Goal: Answer question/provide support

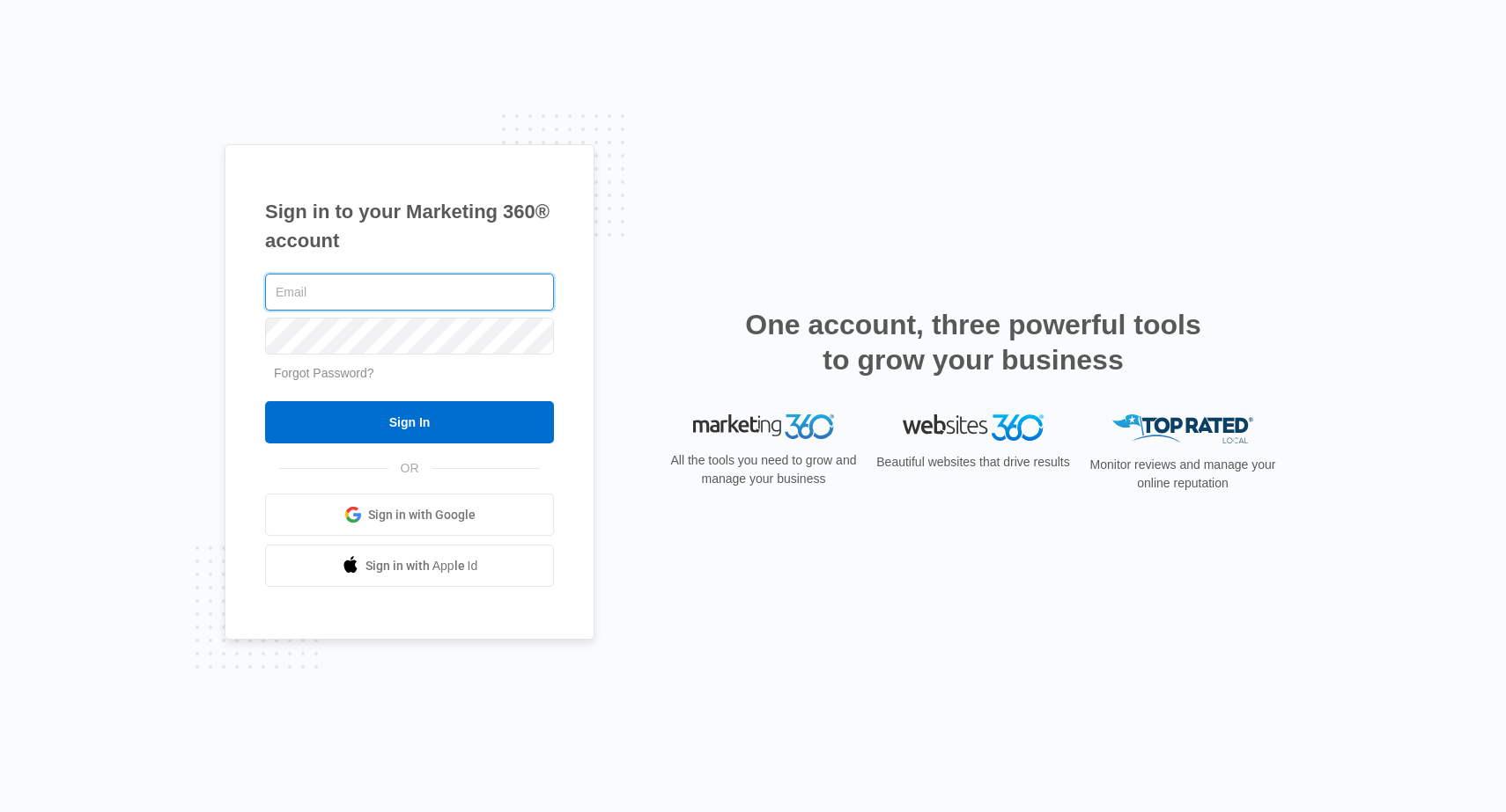
type input "[EMAIL_ADDRESS][DOMAIN_NAME]"
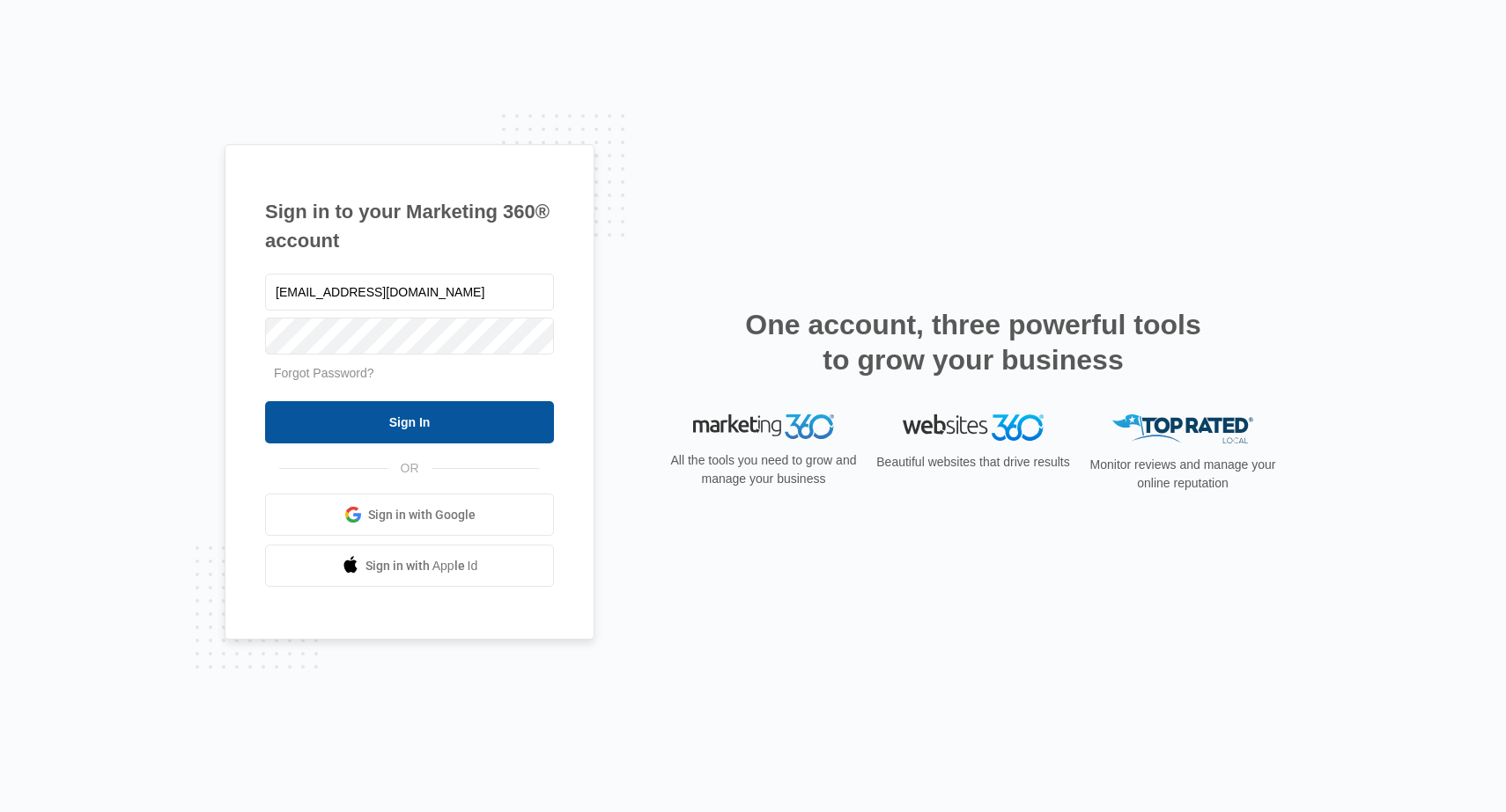
click at [385, 409] on input "Sign In" at bounding box center [409, 422] width 289 height 42
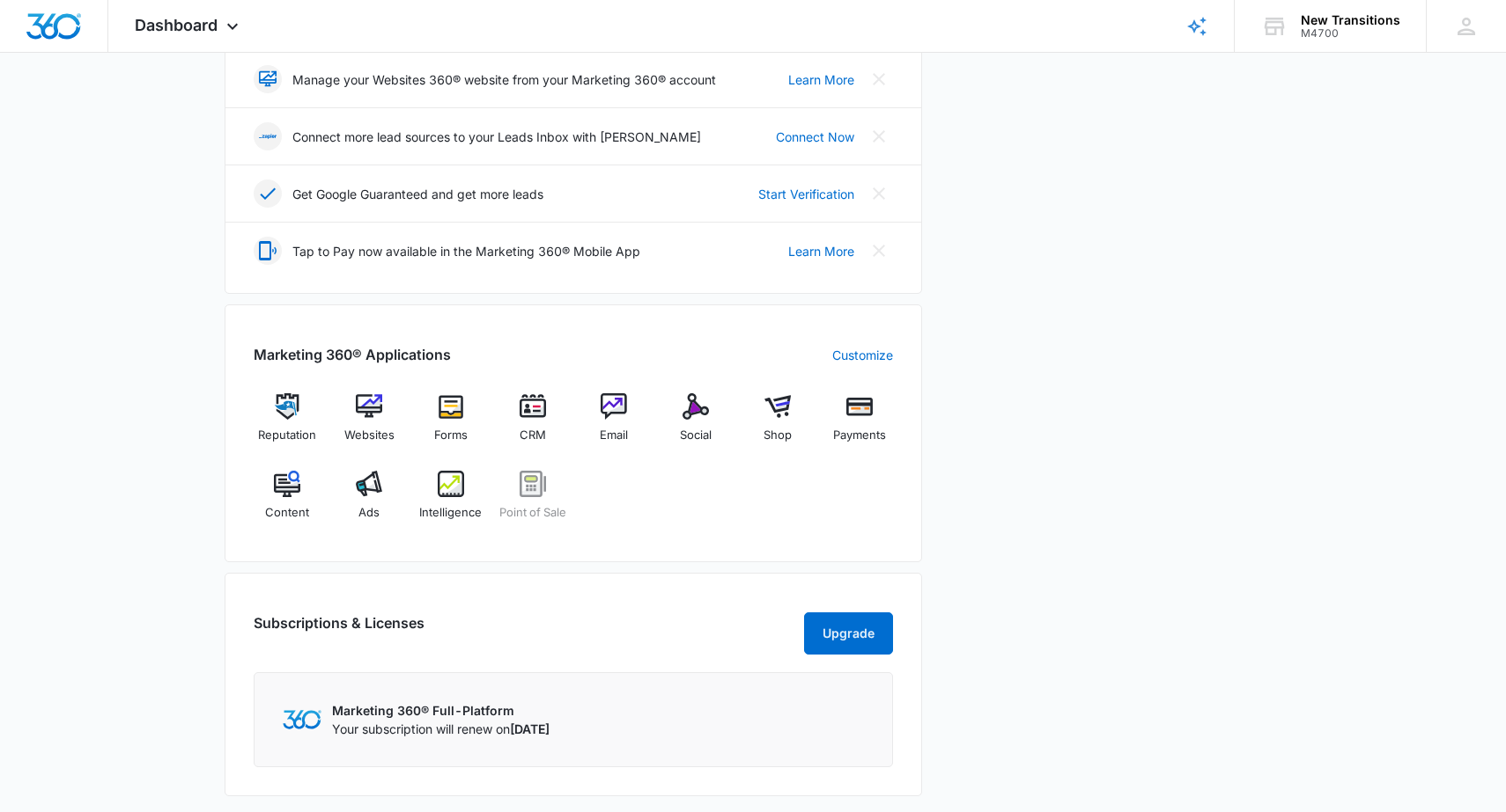
scroll to position [450, 0]
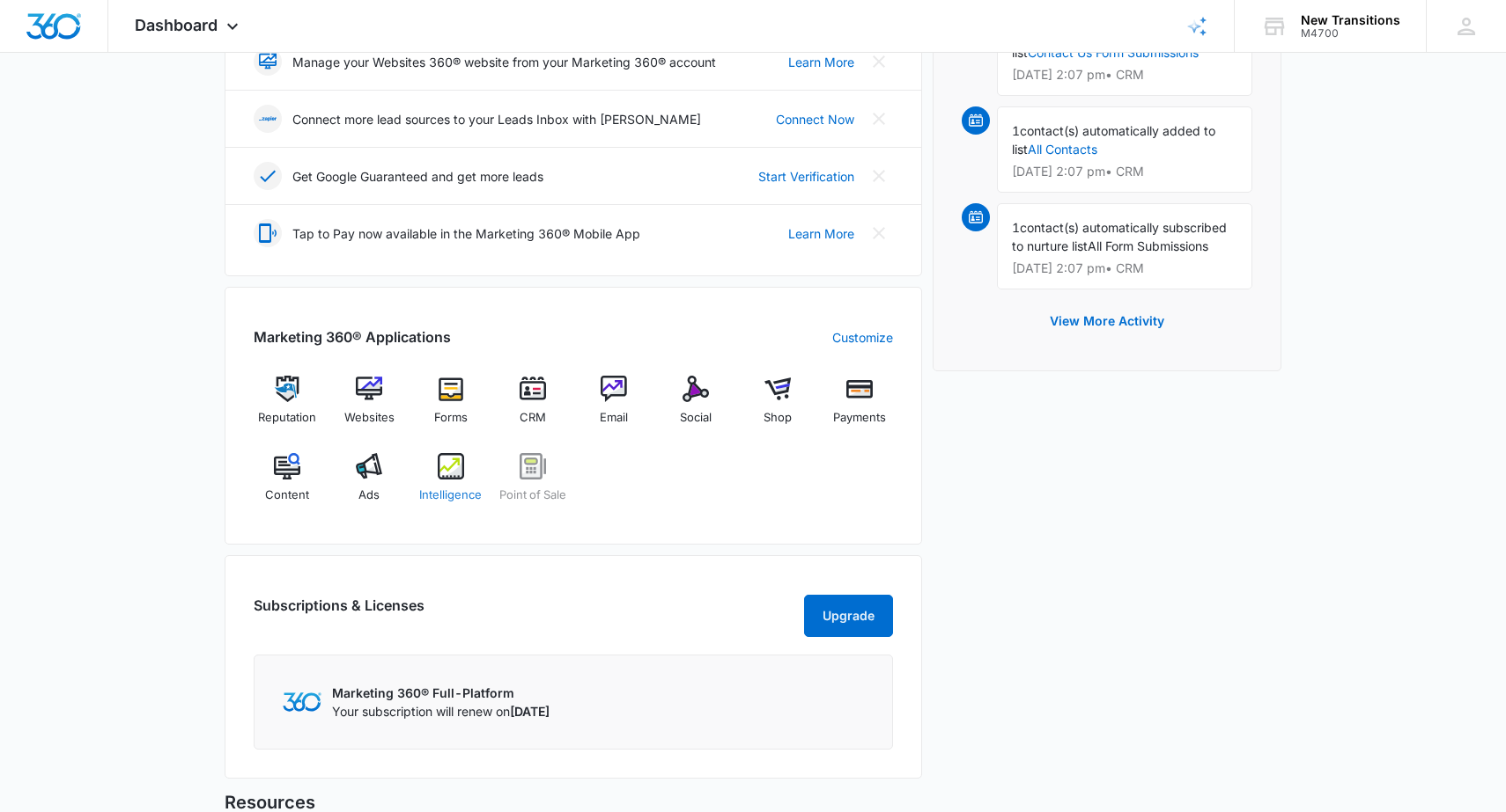
click at [452, 479] on div "Intelligence" at bounding box center [452, 485] width 68 height 63
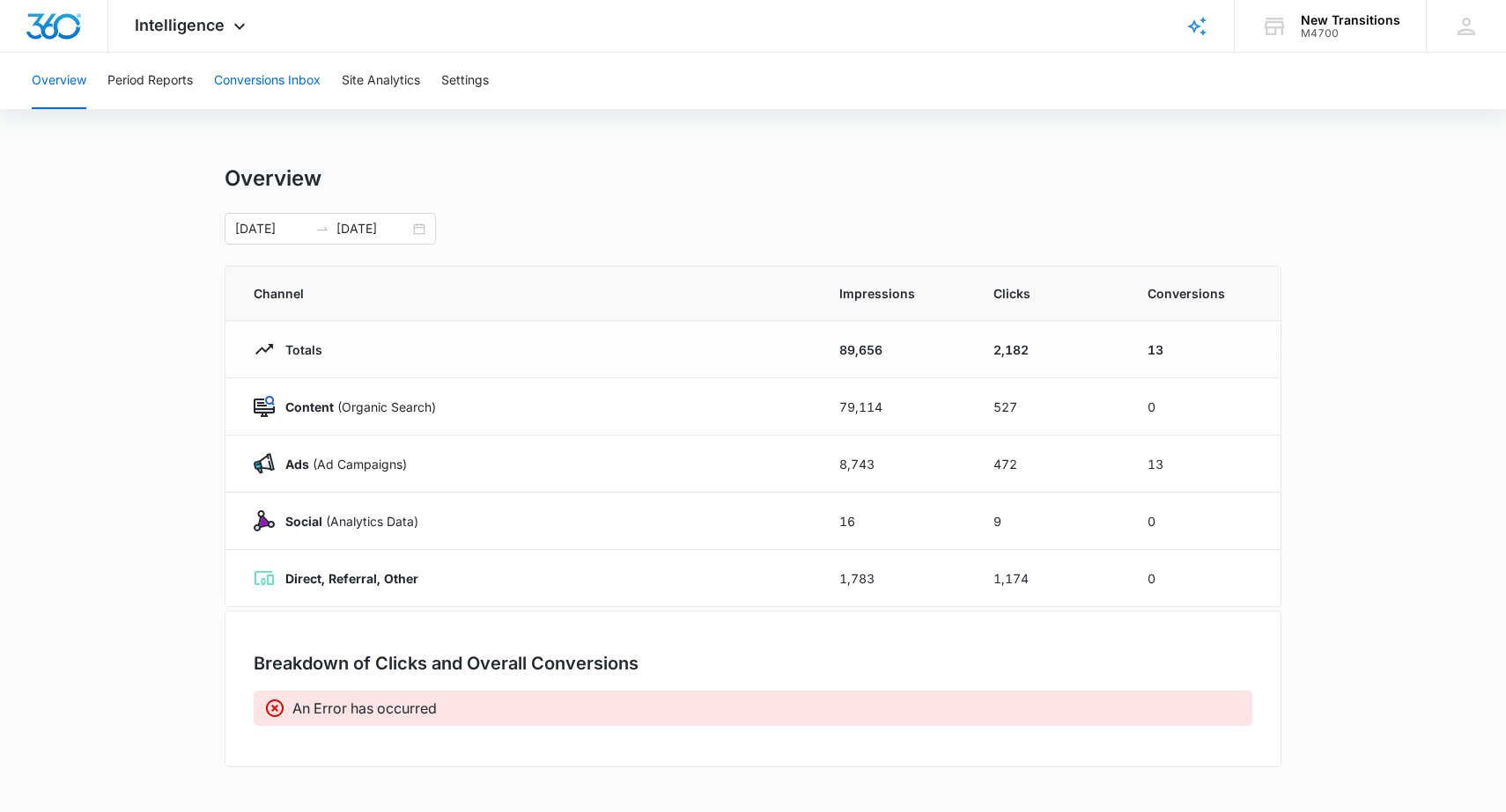
click at [287, 81] on button "Conversions Inbox" at bounding box center [267, 81] width 107 height 56
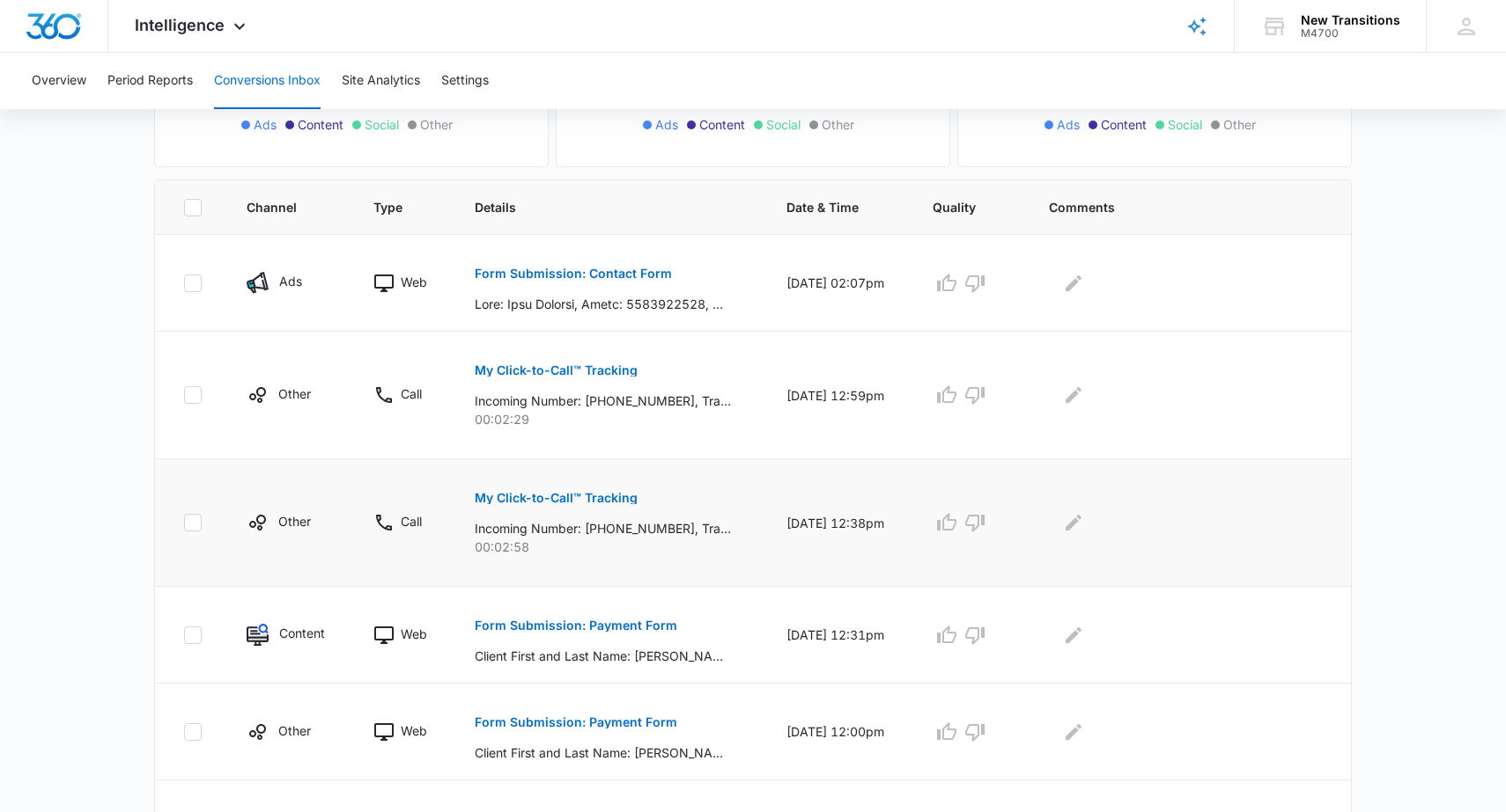
scroll to position [315, 0]
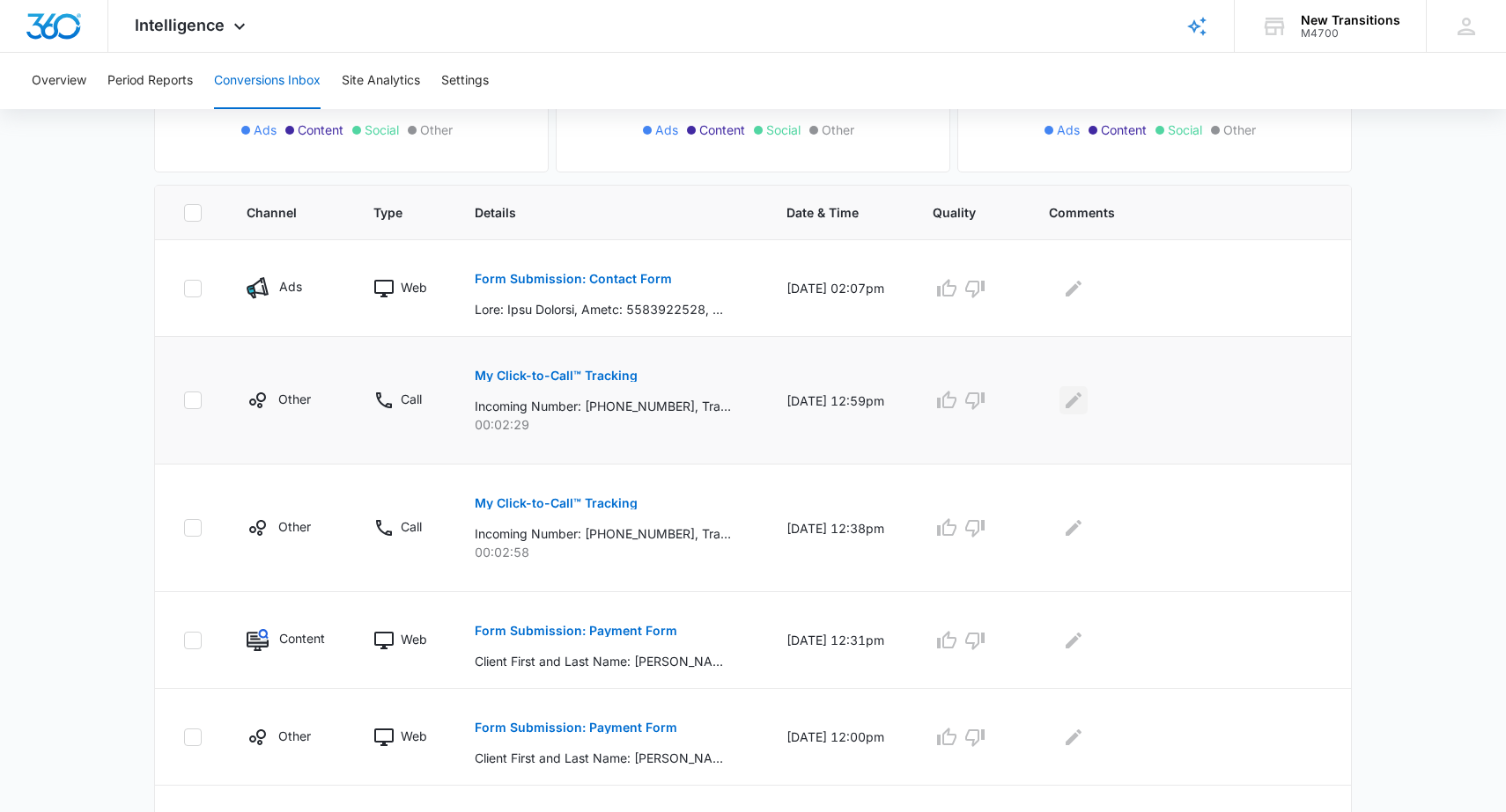
click at [1084, 409] on icon "Edit Comments" at bounding box center [1074, 400] width 21 height 21
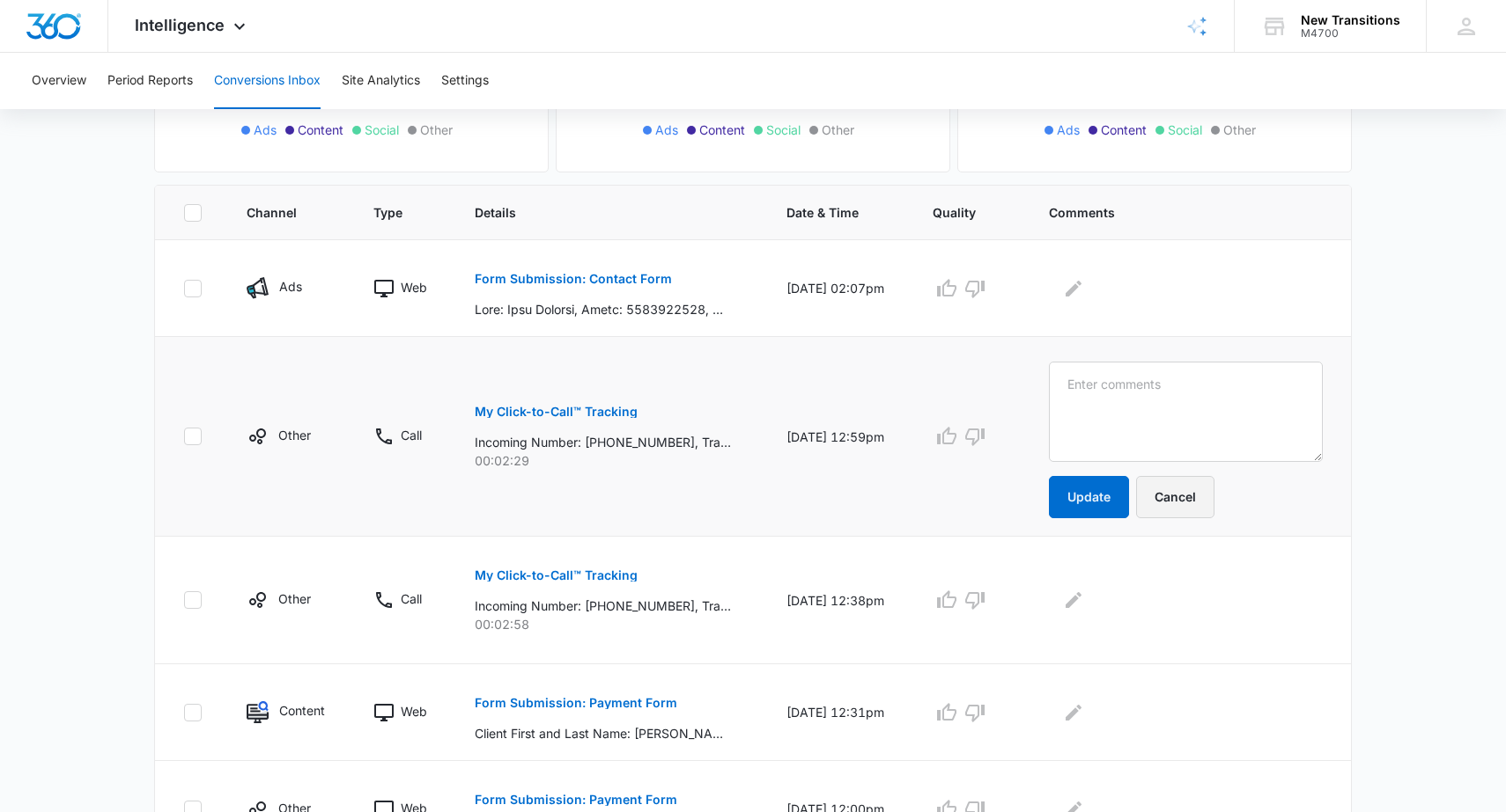
click at [1215, 491] on button "Cancel" at bounding box center [1175, 496] width 79 height 42
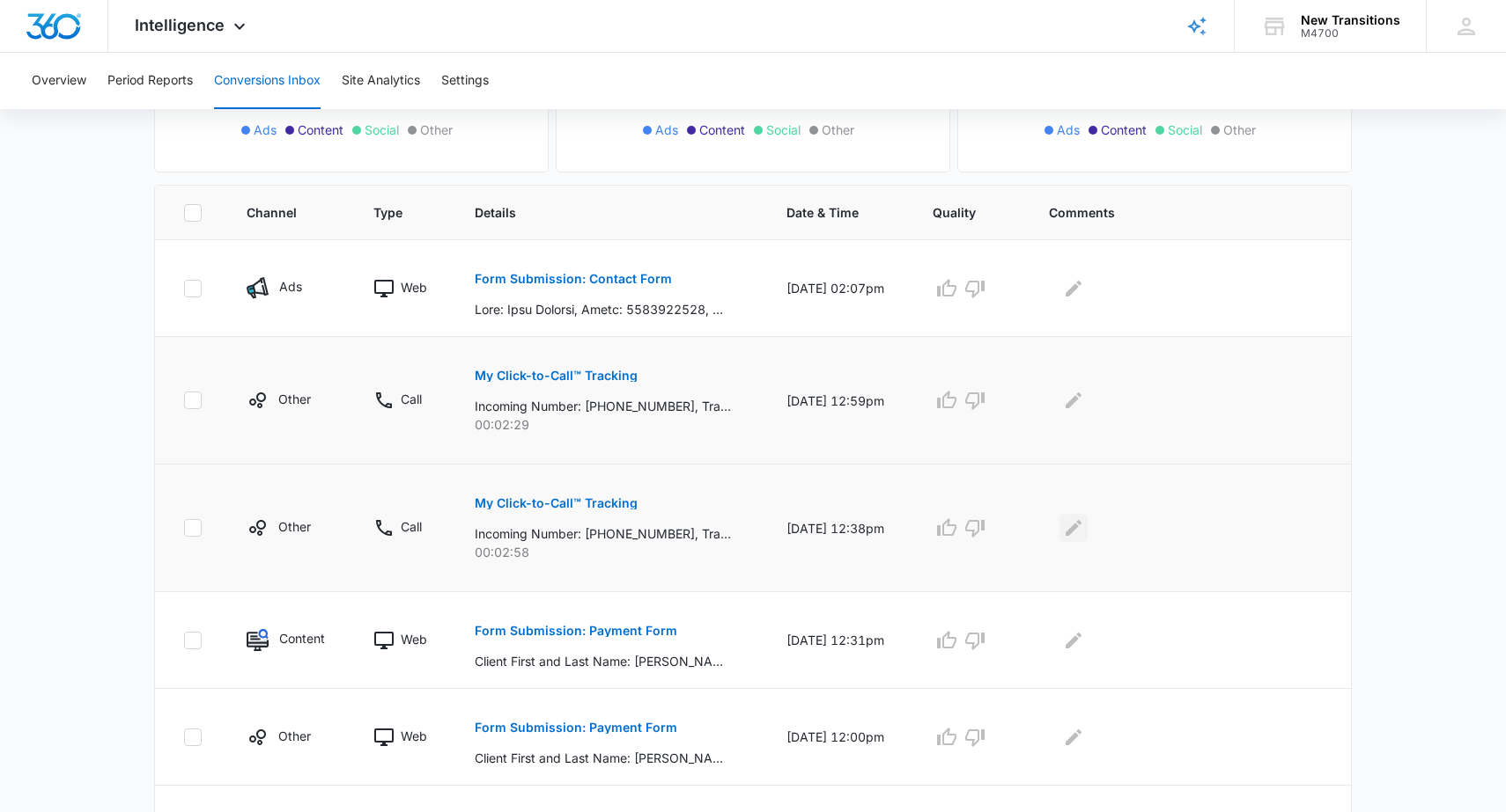
click at [1084, 525] on icon "Edit Comments" at bounding box center [1074, 528] width 21 height 21
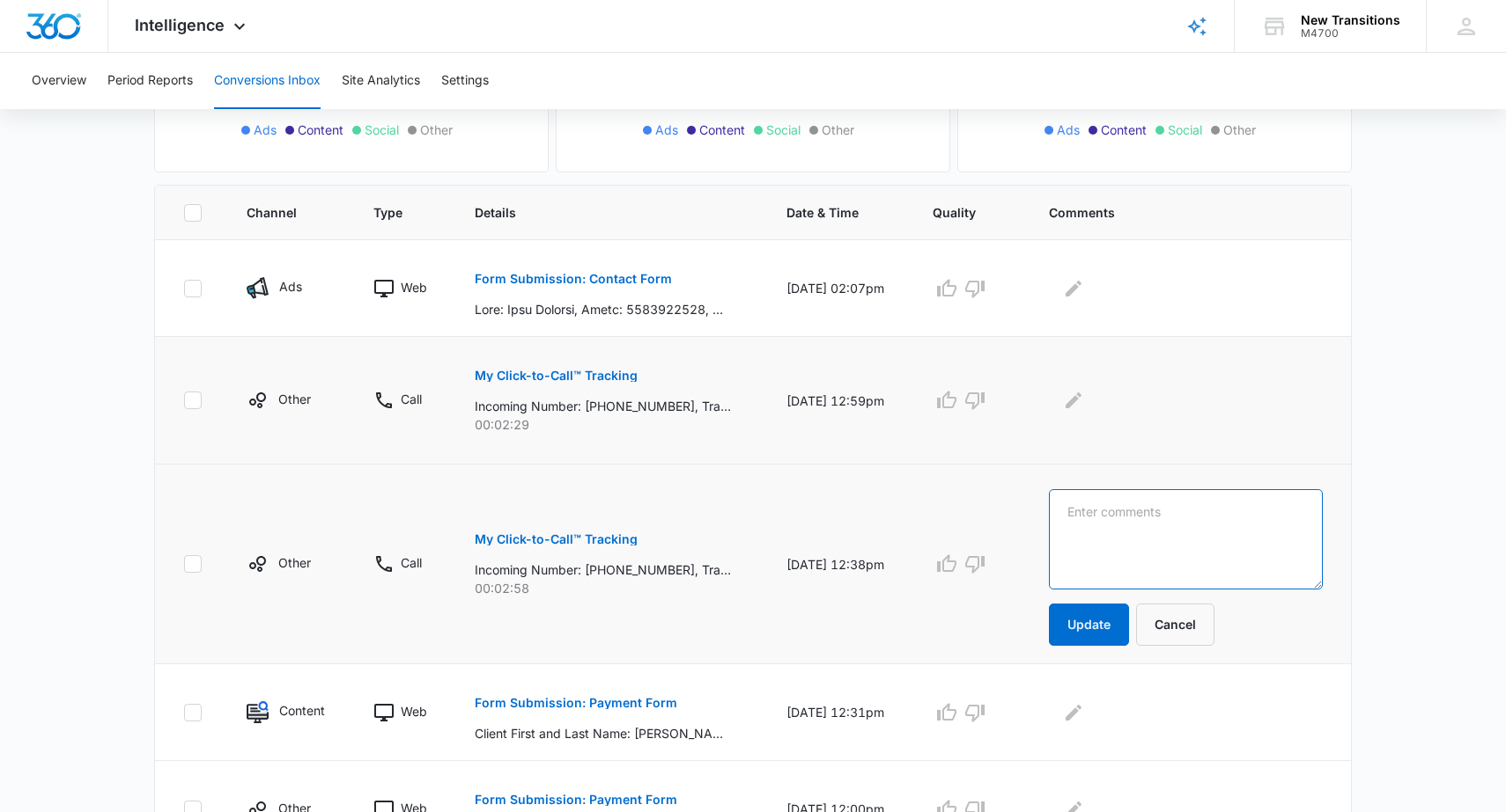
click at [1111, 519] on textarea at bounding box center [1185, 539] width 274 height 100
type textarea "Current client, paying a bill"
click at [1129, 620] on button "Update" at bounding box center [1088, 625] width 80 height 42
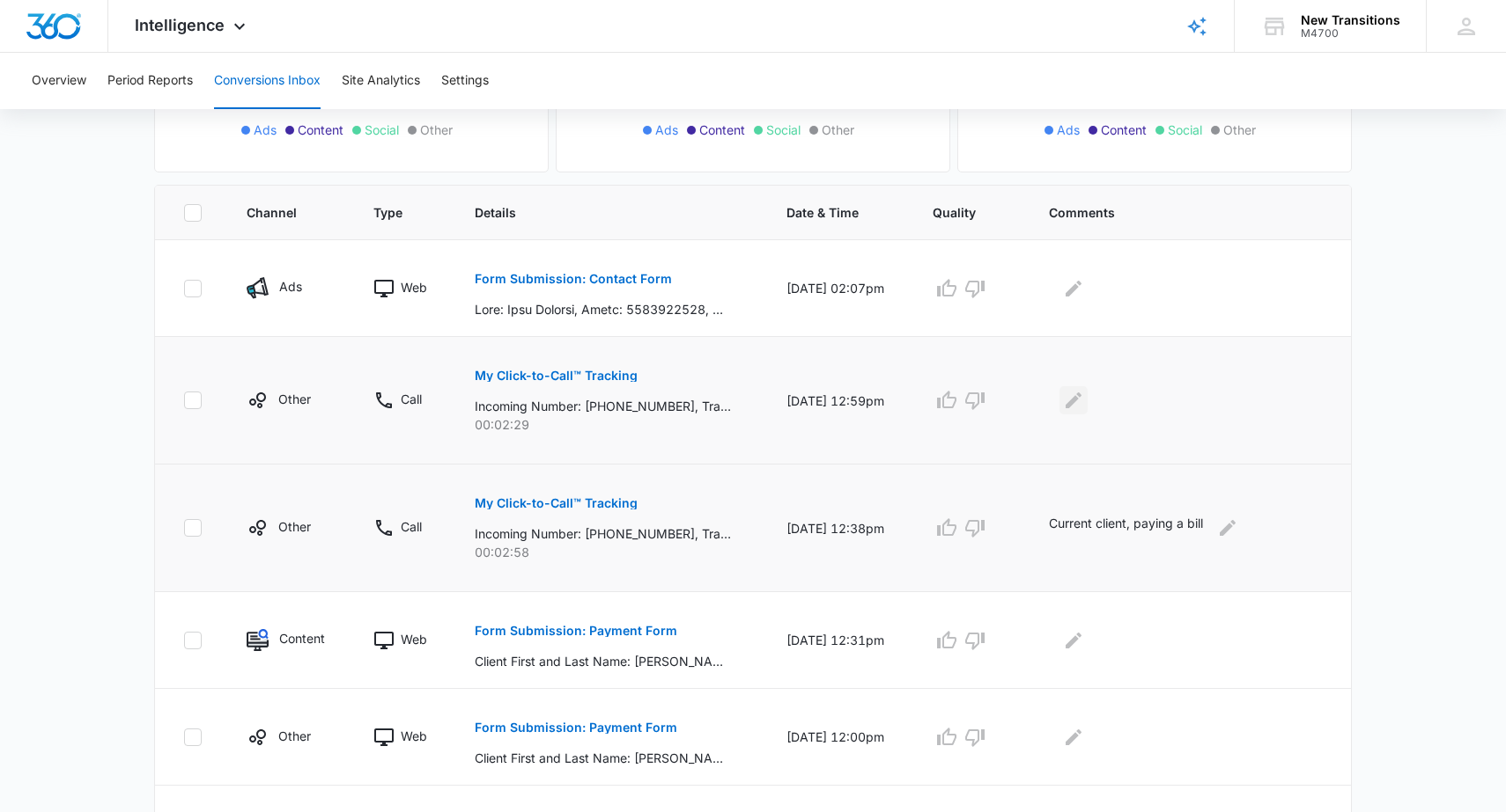
click at [1084, 394] on icon "Edit Comments" at bounding box center [1074, 400] width 21 height 21
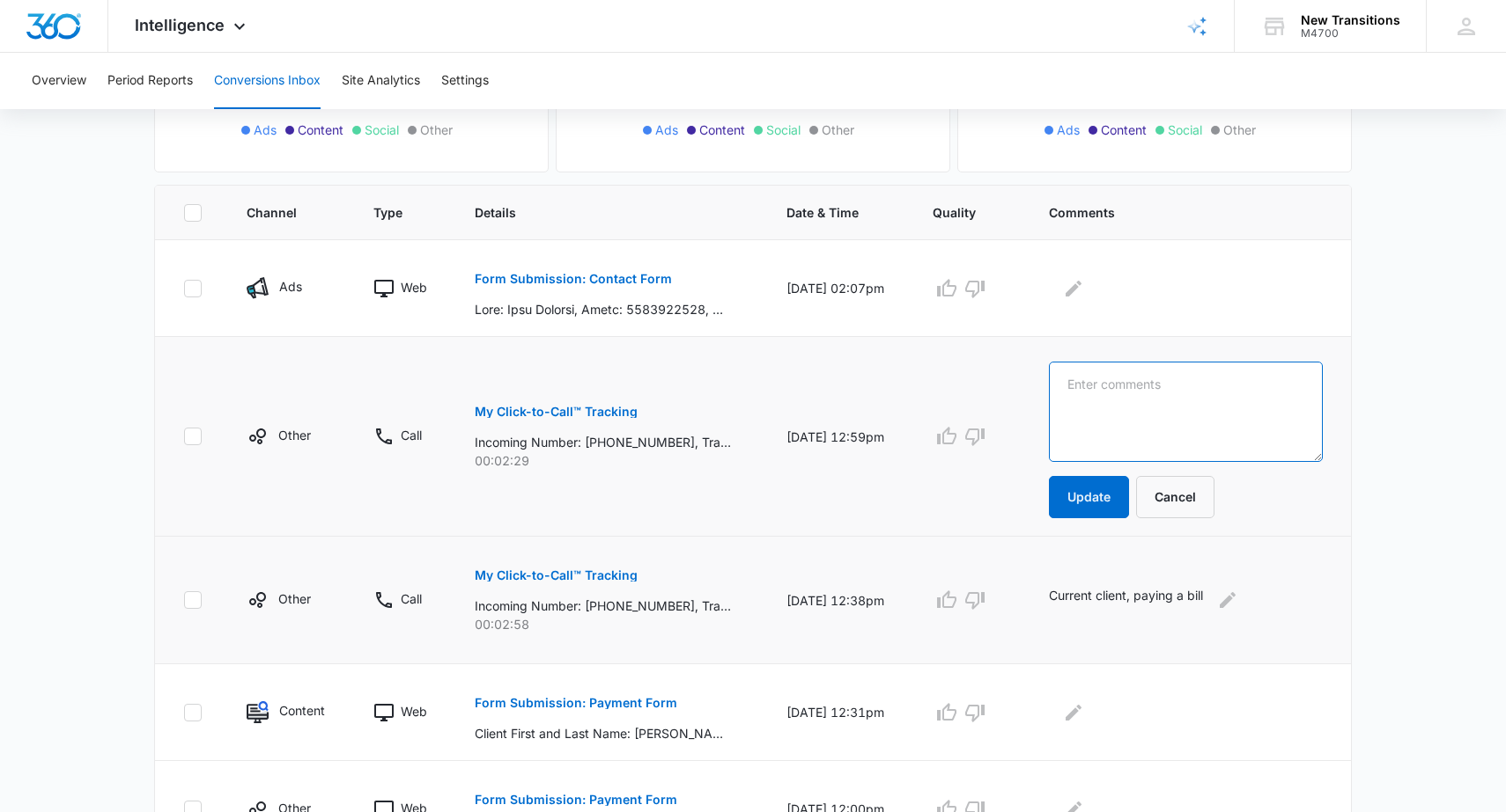
click at [1130, 396] on textarea at bounding box center [1185, 411] width 274 height 100
click at [1133, 390] on textarea at bounding box center [1185, 411] width 274 height 100
click at [1119, 404] on textarea at bounding box center [1185, 411] width 274 height 100
type textarea "Booking w/ Ashley"
click at [1118, 496] on button "Update" at bounding box center [1088, 496] width 80 height 42
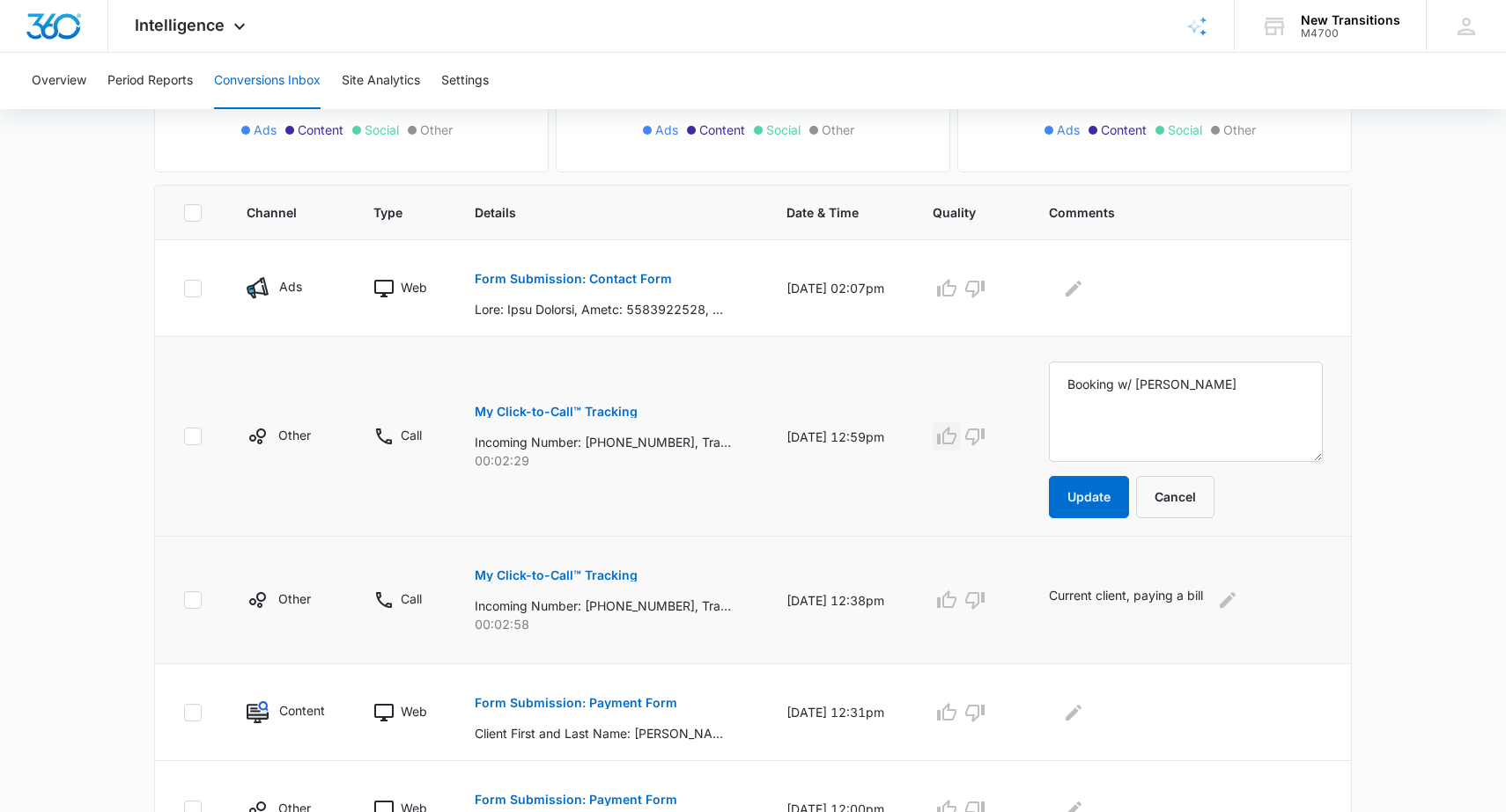
click at [957, 437] on icon "button" at bounding box center [946, 437] width 21 height 21
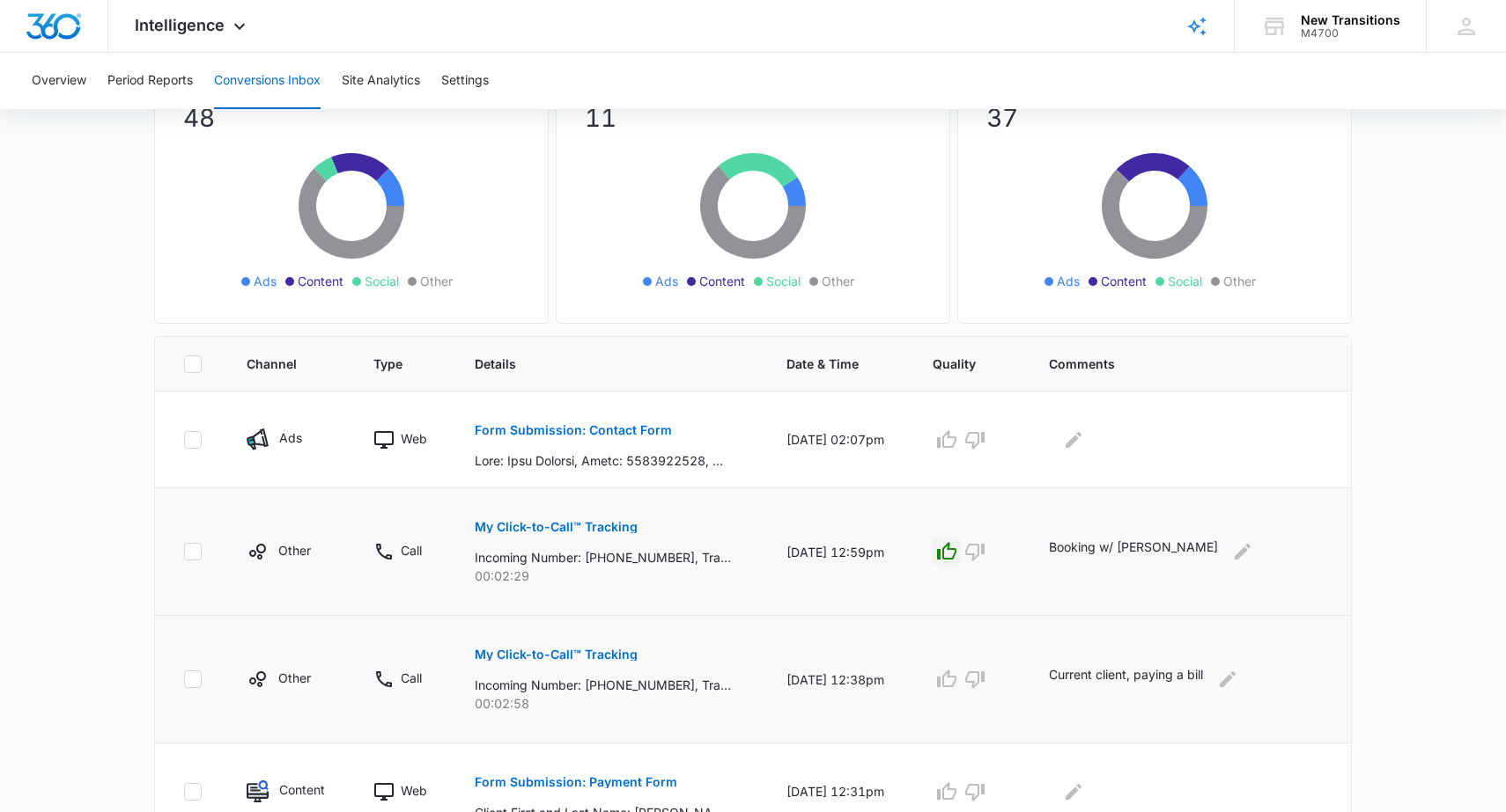
scroll to position [166, 0]
